Goal: Find specific page/section: Find specific page/section

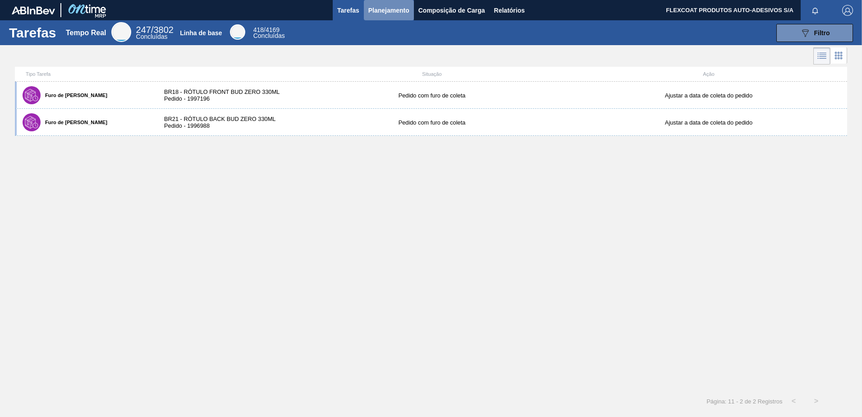
click at [376, 11] on span "Planejamento" at bounding box center [388, 10] width 41 height 11
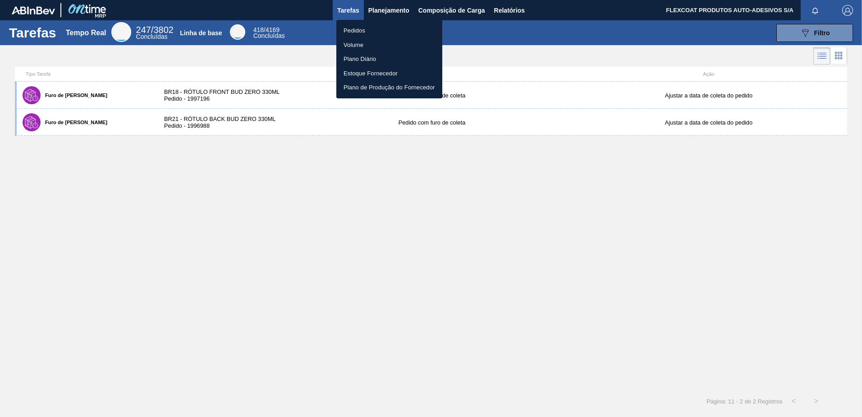
click at [353, 28] on li "Pedidos" at bounding box center [389, 30] width 106 height 14
